Goal: Task Accomplishment & Management: Use online tool/utility

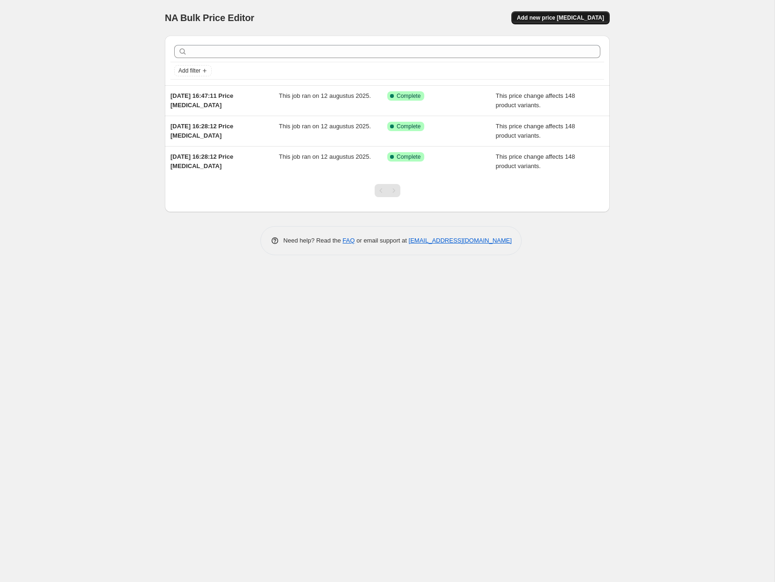
click at [585, 17] on span "Add new price [MEDICAL_DATA]" at bounding box center [560, 17] width 87 height 7
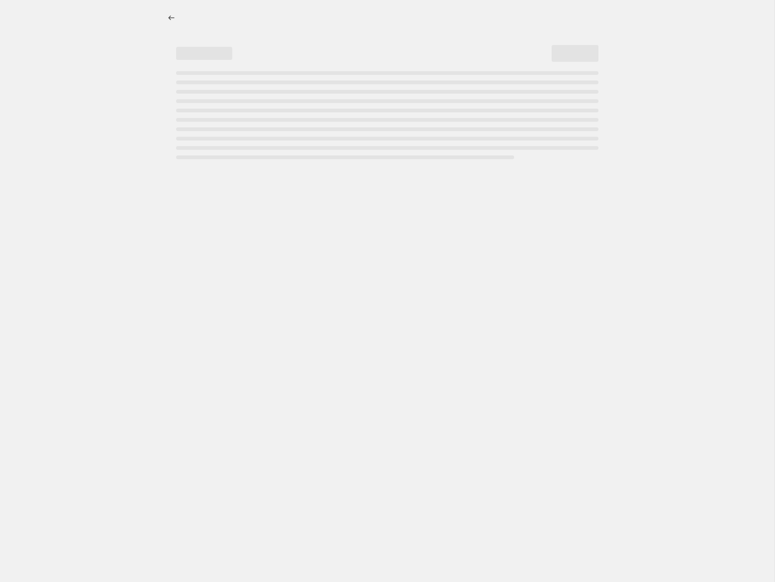
select select "percentage"
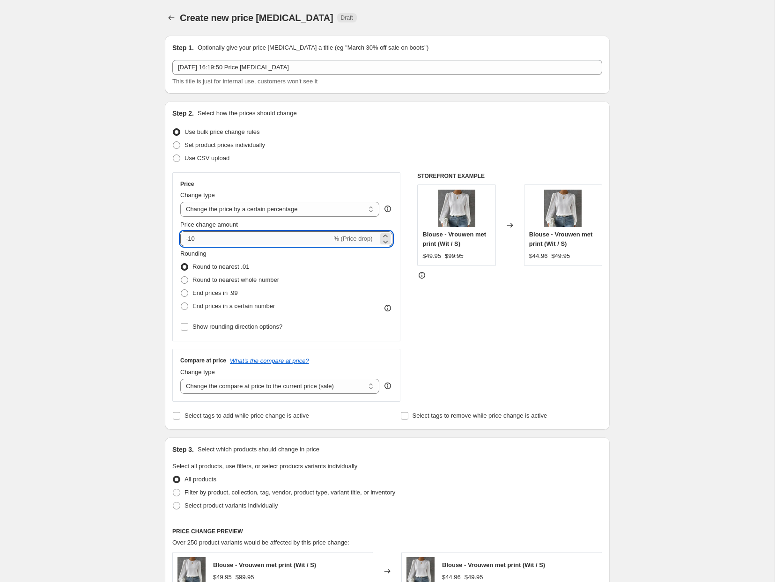
drag, startPoint x: 200, startPoint y: 238, endPoint x: 184, endPoint y: 236, distance: 15.6
click at [185, 236] on input "-10" at bounding box center [255, 238] width 151 height 15
type input "82.1"
click at [43, 255] on div "Create new price change job. This page is ready Create new price change job Dra…" at bounding box center [387, 468] width 775 height 937
drag, startPoint x: 217, startPoint y: 306, endPoint x: 217, endPoint y: 319, distance: 12.7
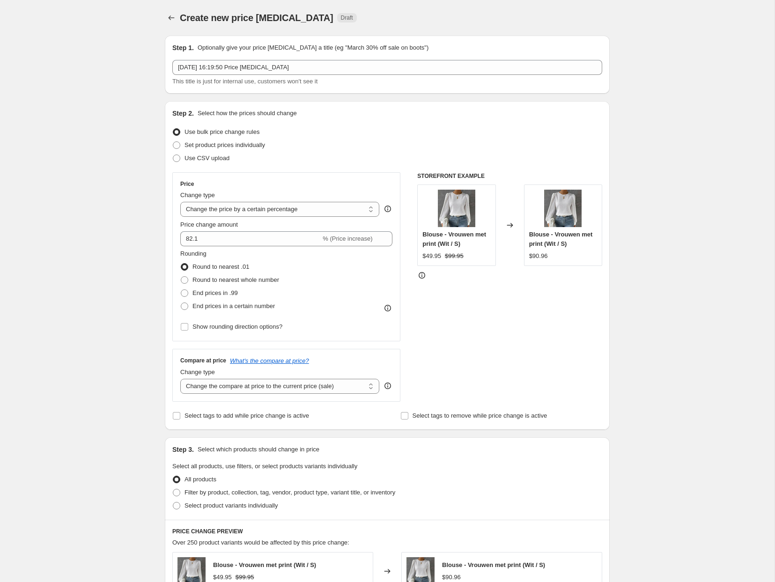
click at [217, 306] on span "End prices in a certain number" at bounding box center [234, 306] width 82 height 7
click at [181, 303] on input "End prices in a certain number" at bounding box center [181, 303] width 0 height 0
radio input "true"
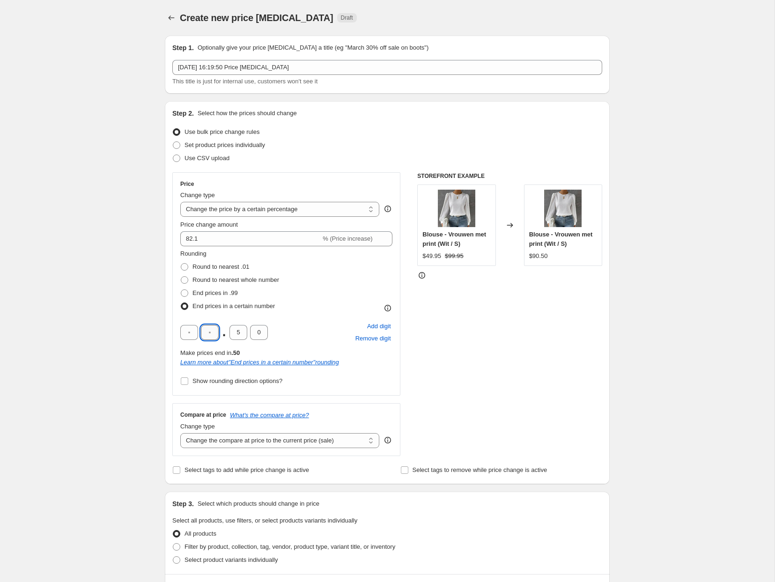
click at [206, 331] on input "text" at bounding box center [210, 332] width 18 height 15
type input "9"
click at [236, 336] on input "5" at bounding box center [239, 332] width 18 height 15
type input "9"
type input "5"
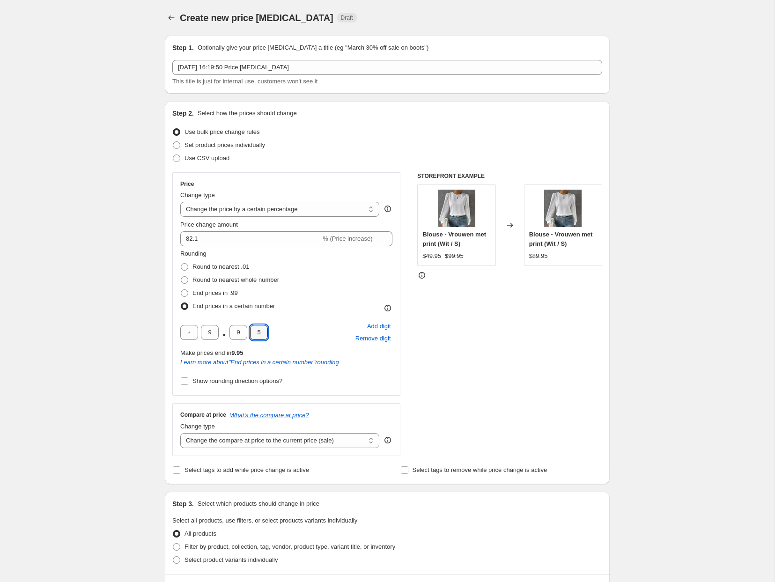
click at [173, 400] on div "Price Change type Change the price to a certain amount Change the price by a ce…" at bounding box center [286, 314] width 228 height 284
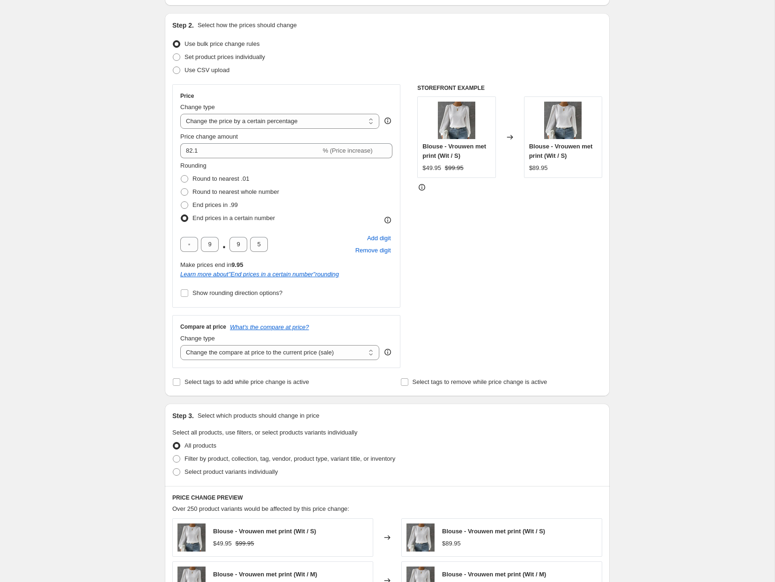
scroll to position [90, 0]
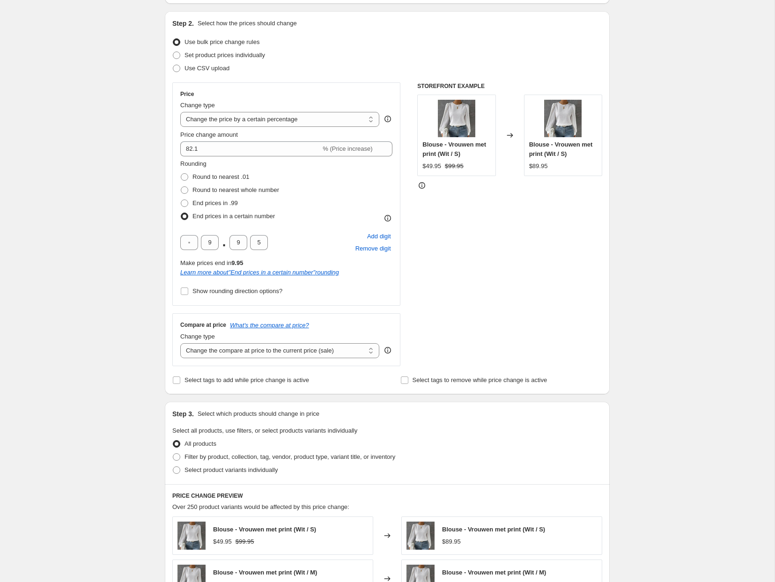
click at [253, 358] on div "Compare at price What's the compare at price? Change type Change the compare at…" at bounding box center [286, 339] width 228 height 52
click at [267, 350] on select "Change the compare at price to the current price (sale) Change the compare at p…" at bounding box center [279, 350] width 199 height 15
select select "percentage"
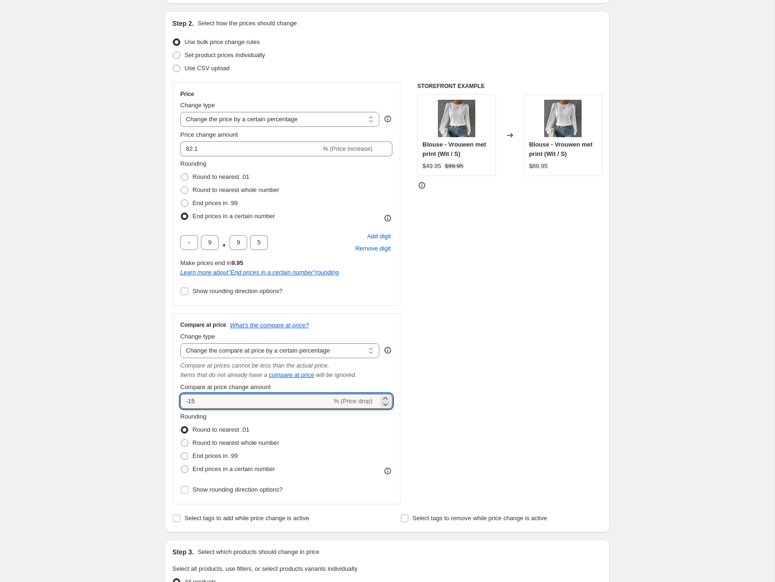
drag, startPoint x: 202, startPoint y: 402, endPoint x: 164, endPoint y: 397, distance: 38.2
click at [165, 397] on div "Step 2. Select how the prices should change Use bulk price change rules Set pro…" at bounding box center [387, 271] width 445 height 521
type input "82.1"
click at [521, 389] on div "STOREFRONT EXAMPLE Blouse - Vrouwen met print (Wit / S) $49.95 $99.95 Changed t…" at bounding box center [509, 293] width 185 height 422
click at [212, 469] on span "End prices in a certain number" at bounding box center [234, 469] width 82 height 7
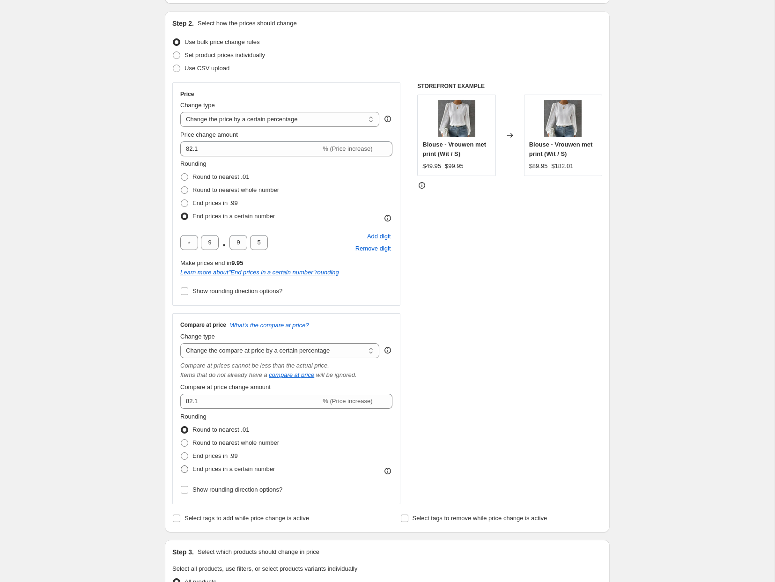
click at [181, 466] on input "End prices in a certain number" at bounding box center [181, 466] width 0 height 0
radio input "true"
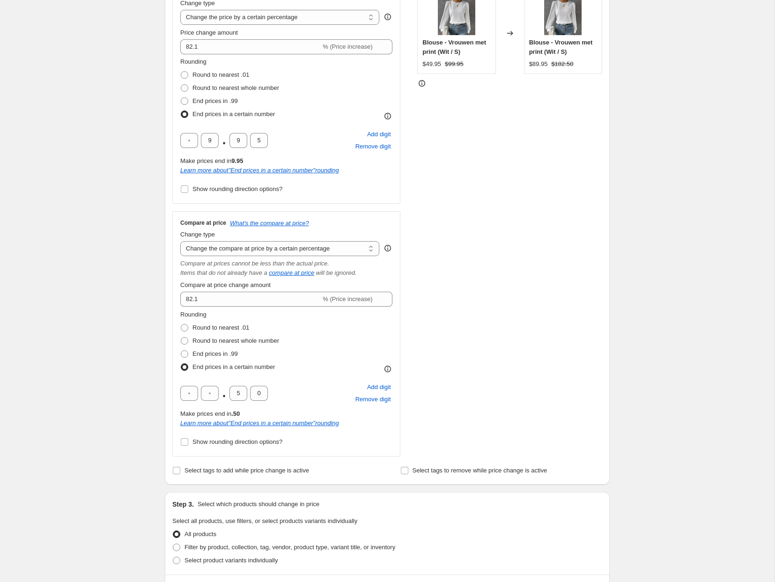
scroll to position [222, 0]
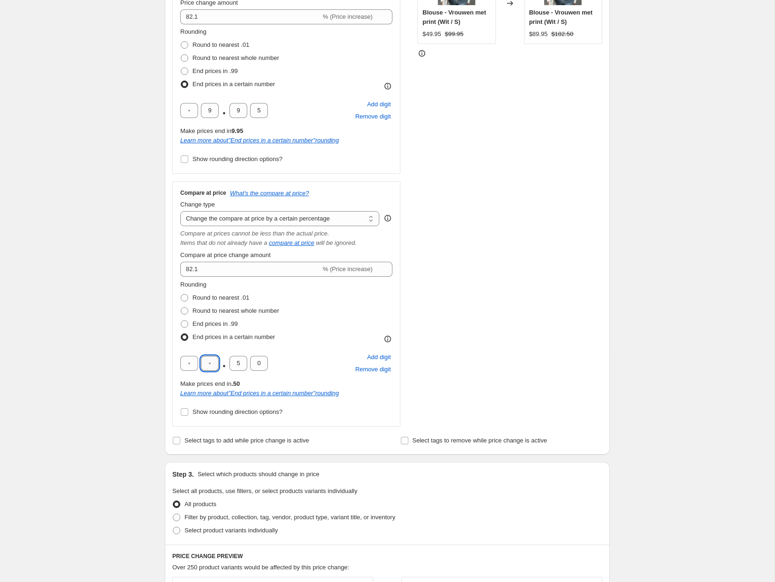
click at [212, 365] on input "text" at bounding box center [210, 363] width 18 height 15
type input "9"
type input "5"
click at [645, 271] on div "Create new price change job. This page is ready Create new price change job Dra…" at bounding box center [387, 370] width 775 height 1184
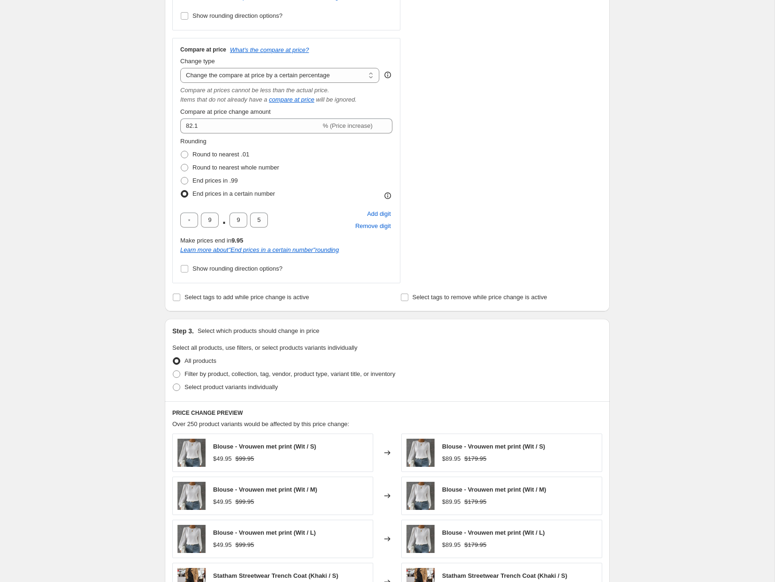
scroll to position [380, 0]
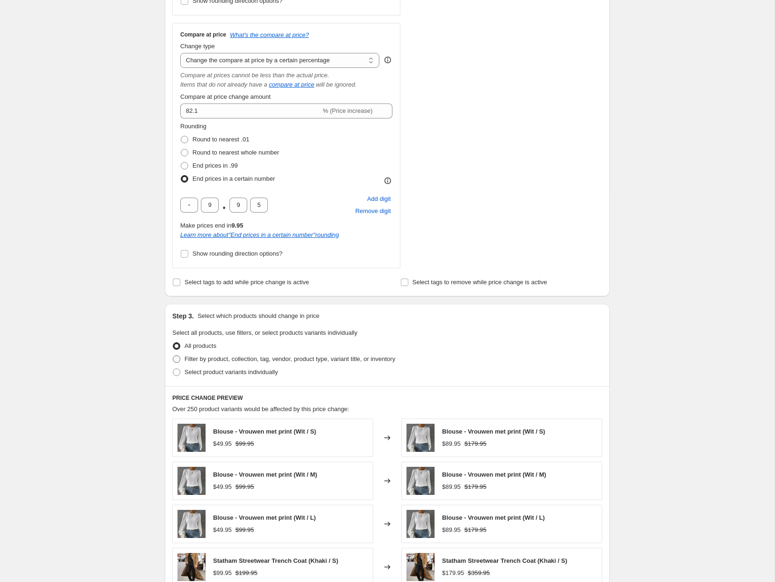
click at [266, 360] on span "Filter by product, collection, tag, vendor, product type, variant title, or inv…" at bounding box center [290, 359] width 211 height 7
click at [173, 356] on input "Filter by product, collection, tag, vendor, product type, variant title, or inv…" at bounding box center [173, 356] width 0 height 0
radio input "true"
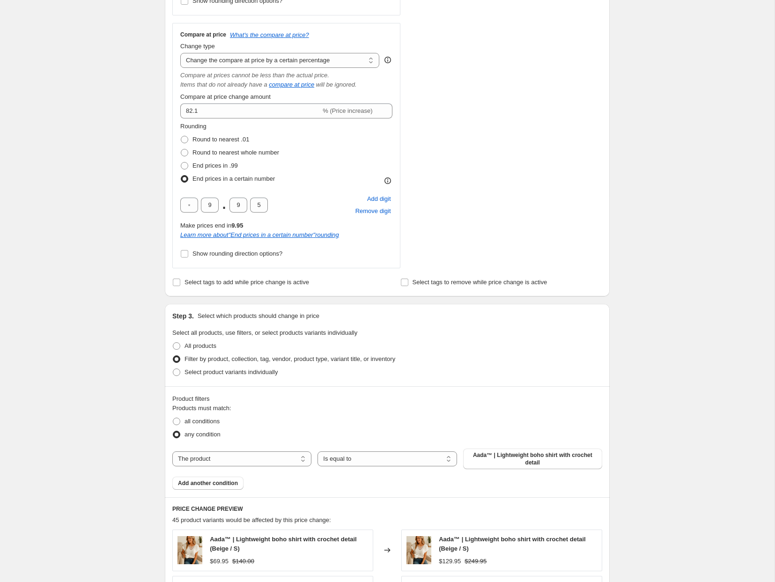
scroll to position [433, 0]
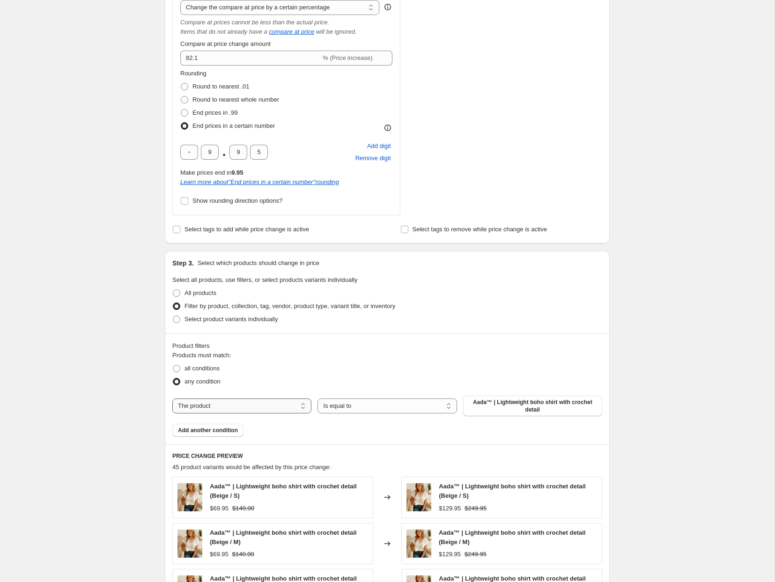
click at [242, 407] on select "The product The product's collection The product's tag The product's vendor The…" at bounding box center [241, 406] width 139 height 15
click at [255, 407] on select "The product The product's collection The product's tag The product's vendor The…" at bounding box center [241, 406] width 139 height 15
select select "collection"
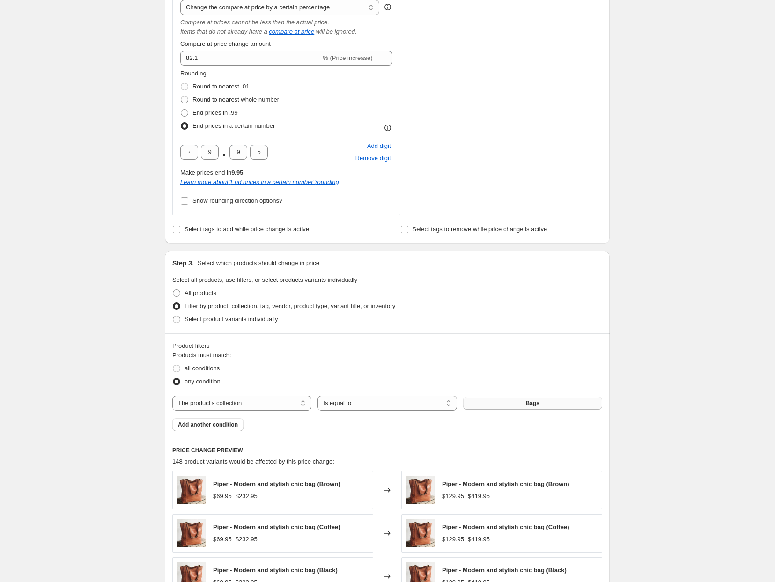
click at [537, 404] on span "Bags" at bounding box center [533, 403] width 14 height 7
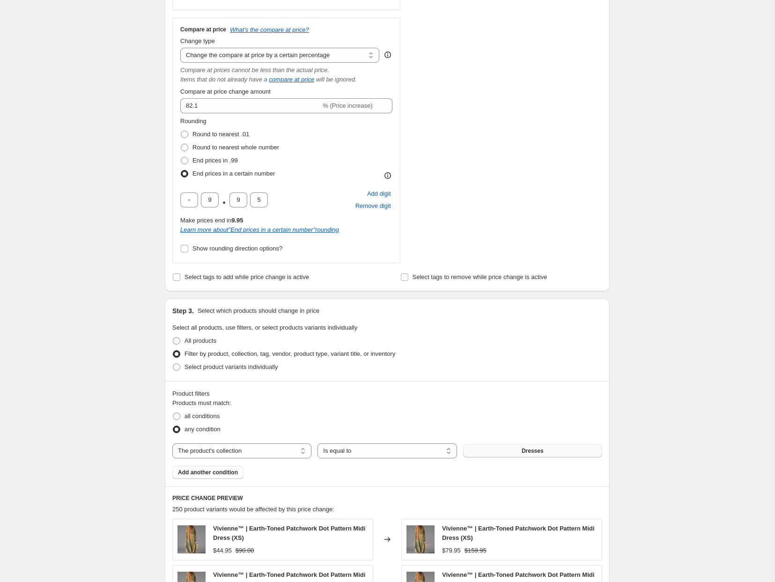
scroll to position [722, 0]
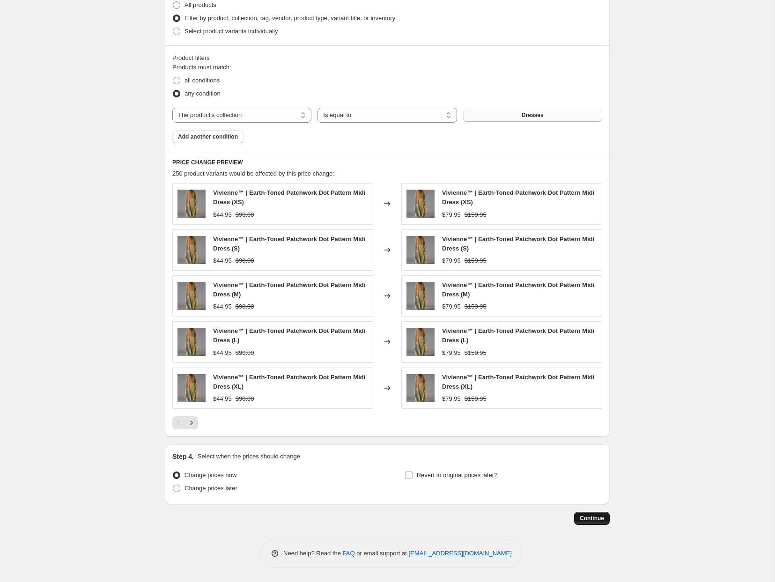
click at [590, 519] on span "Continue" at bounding box center [592, 518] width 24 height 7
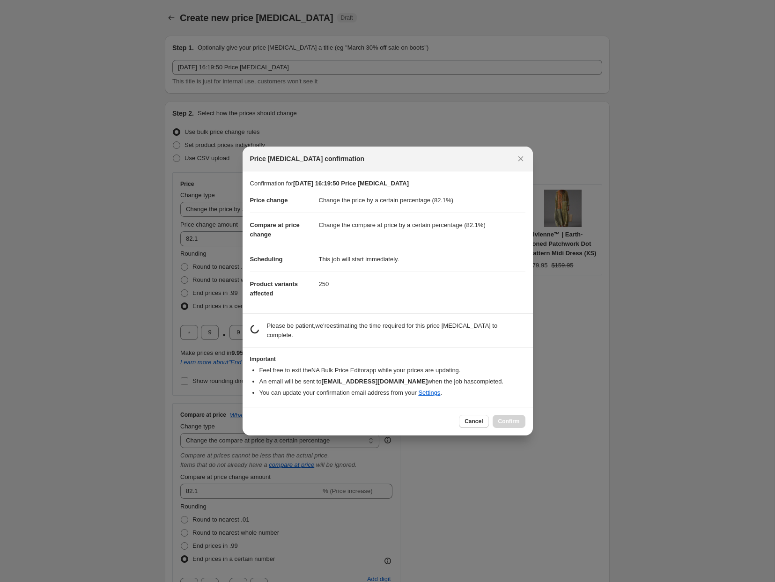
scroll to position [0, 0]
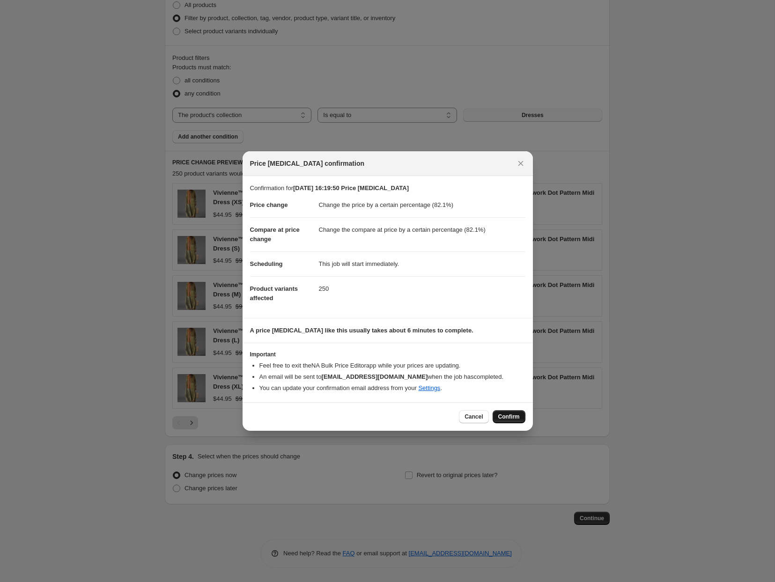
click at [504, 419] on span "Confirm" at bounding box center [510, 416] width 22 height 7
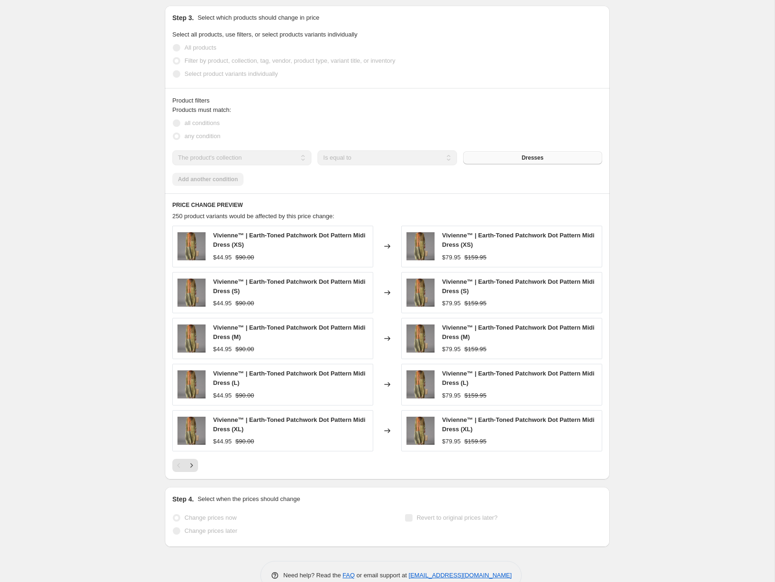
scroll to position [746, 0]
select select "percentage"
select select "collection"
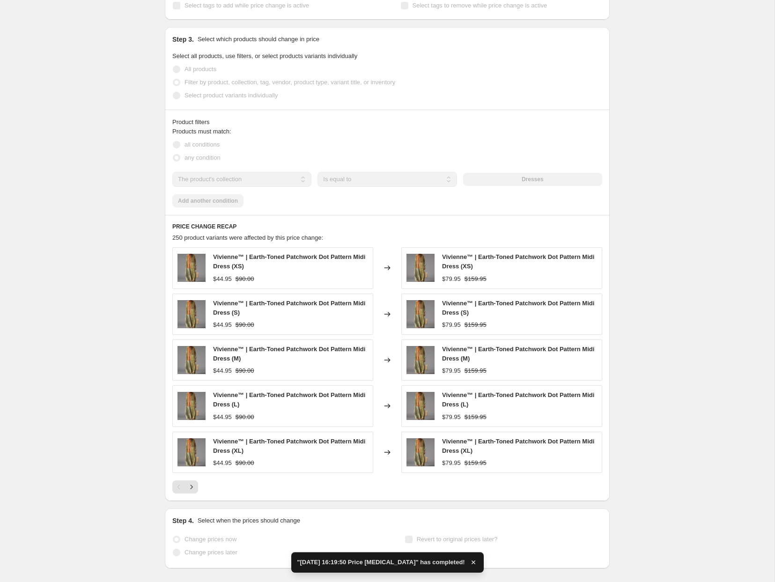
scroll to position [0, 0]
